Goal: Information Seeking & Learning: Understand process/instructions

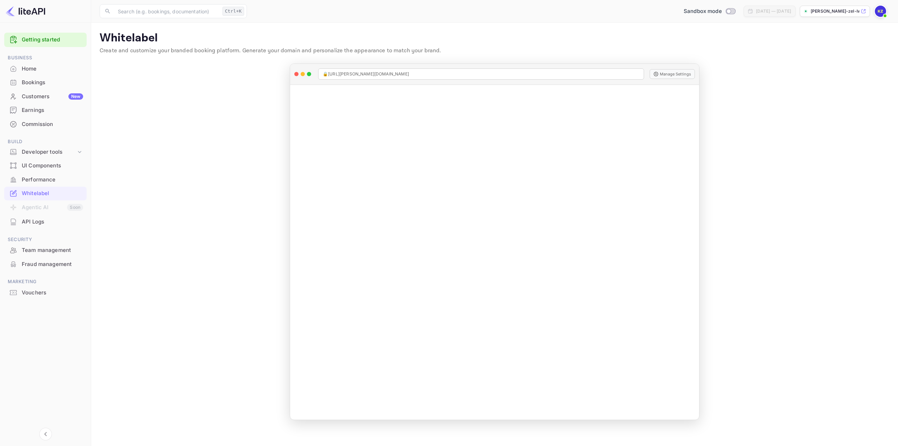
click at [40, 66] on div "Home" at bounding box center [52, 69] width 61 height 8
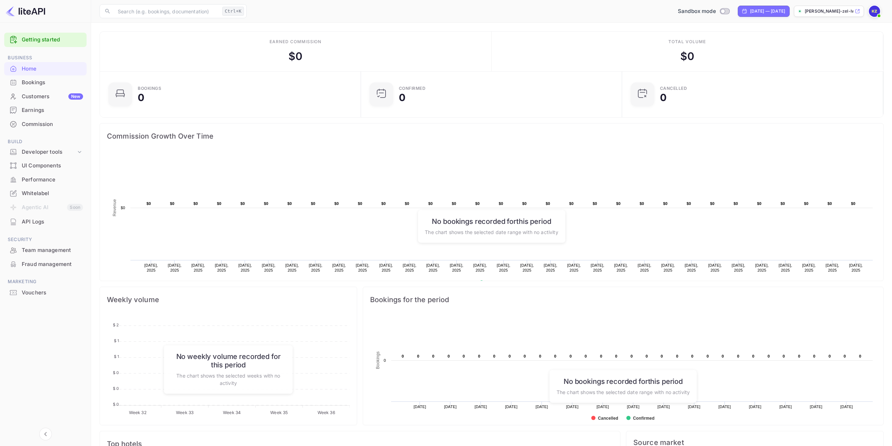
click at [36, 41] on link "Getting started" at bounding box center [52, 40] width 61 height 8
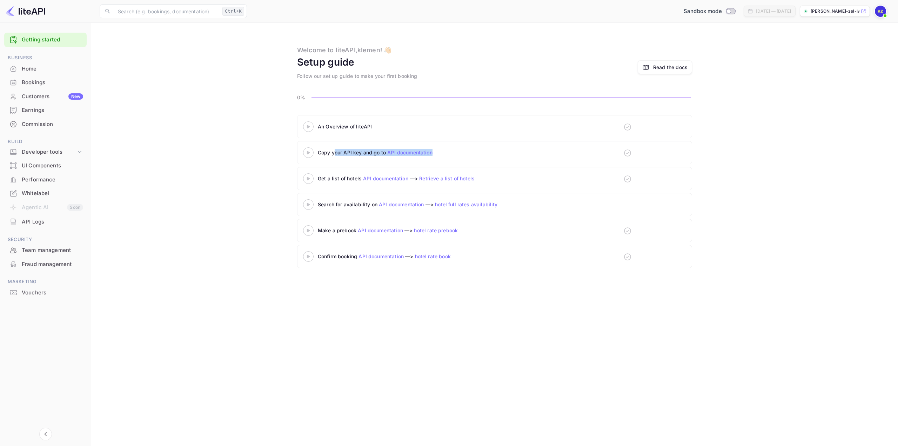
drag, startPoint x: 334, startPoint y: 153, endPoint x: 536, endPoint y: 160, distance: 202.5
click at [479, 156] on div "Copy your API key and go to API documentation" at bounding box center [398, 152] width 190 height 11
drag, startPoint x: 349, startPoint y: 201, endPoint x: 543, endPoint y: 205, distance: 194.7
click at [502, 204] on div "Search for availability on API documentation —> hotel full rates availability" at bounding box center [440, 204] width 245 height 7
drag, startPoint x: 341, startPoint y: 180, endPoint x: 394, endPoint y: 182, distance: 53.0
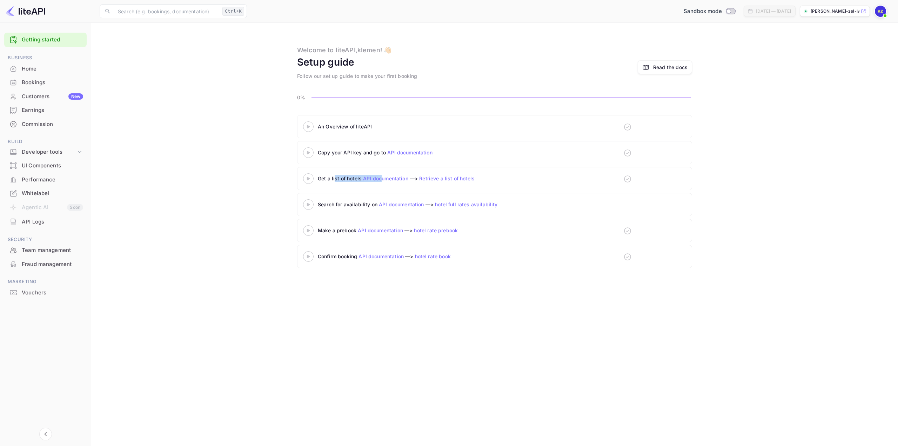
click at [390, 182] on div "Get a list of hotels API documentation —> Retrieve a list of hotels" at bounding box center [398, 178] width 190 height 11
click at [519, 182] on div "Get a list of hotels API documentation —> Retrieve a list of hotels" at bounding box center [494, 178] width 395 height 23
click at [443, 178] on link "Retrieve a list of hotels" at bounding box center [446, 178] width 55 height 6
